Goal: Task Accomplishment & Management: Use online tool/utility

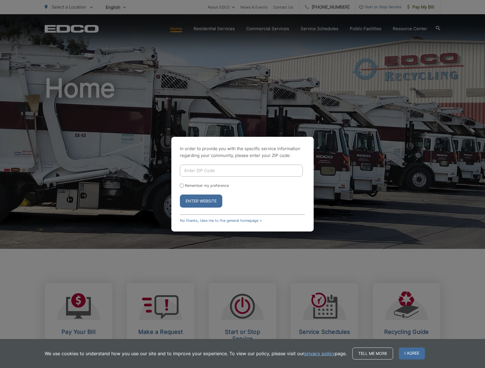
click at [212, 173] on input "Enter ZIP Code" at bounding box center [241, 171] width 123 height 12
type input "92024"
drag, startPoint x: 183, startPoint y: 186, endPoint x: 190, endPoint y: 194, distance: 10.5
click at [183, 186] on input "Remember my preference" at bounding box center [182, 186] width 4 height 4
checkbox input "true"
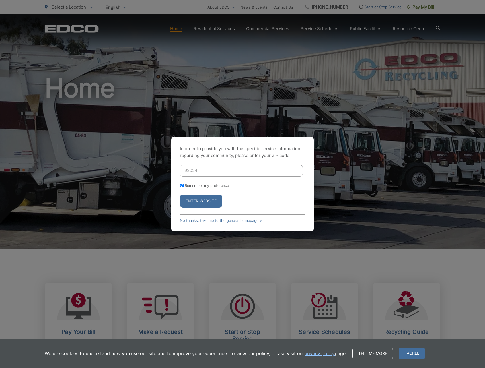
click at [195, 199] on button "Enter Website" at bounding box center [201, 201] width 42 height 13
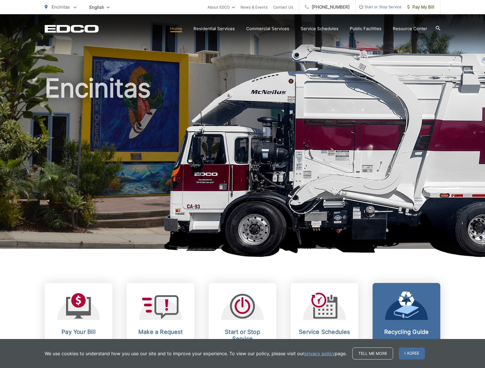
click at [415, 352] on span "I agree" at bounding box center [412, 354] width 26 height 12
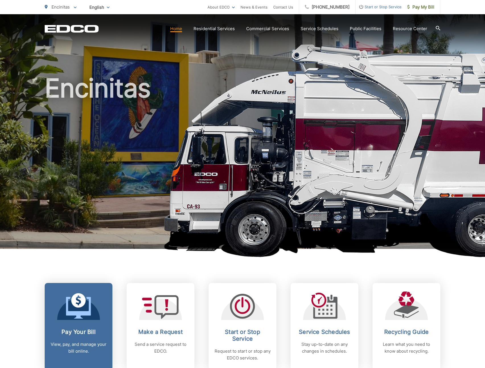
click at [72, 307] on icon at bounding box center [78, 306] width 25 height 26
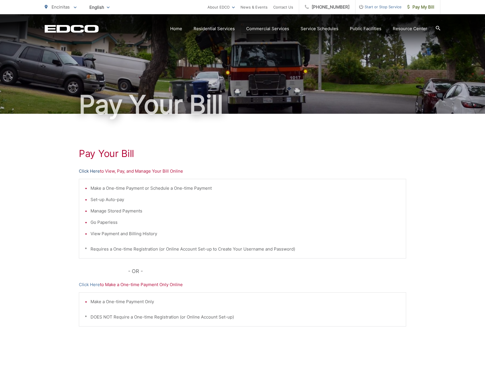
click at [91, 172] on link "Click Here" at bounding box center [89, 171] width 21 height 7
